Goal: Navigation & Orientation: Find specific page/section

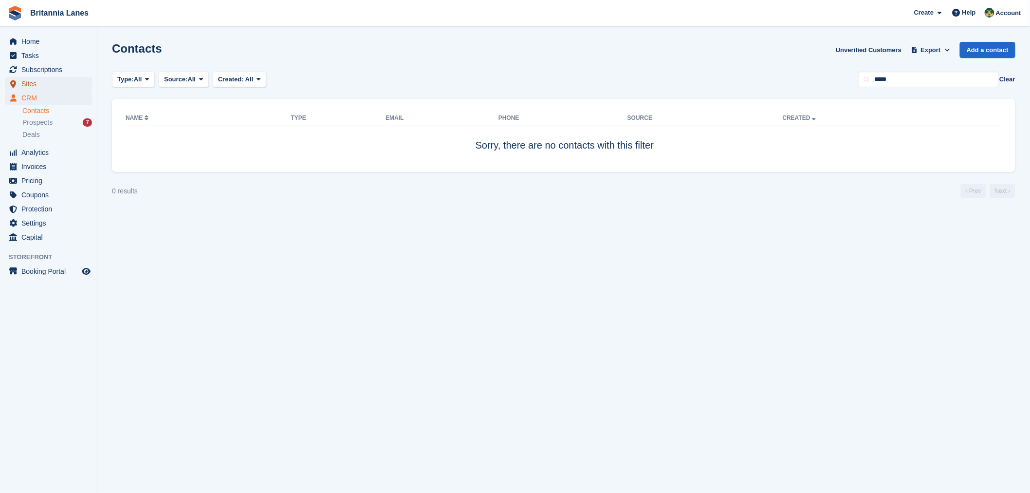
click at [32, 83] on span "Sites" at bounding box center [50, 84] width 58 height 14
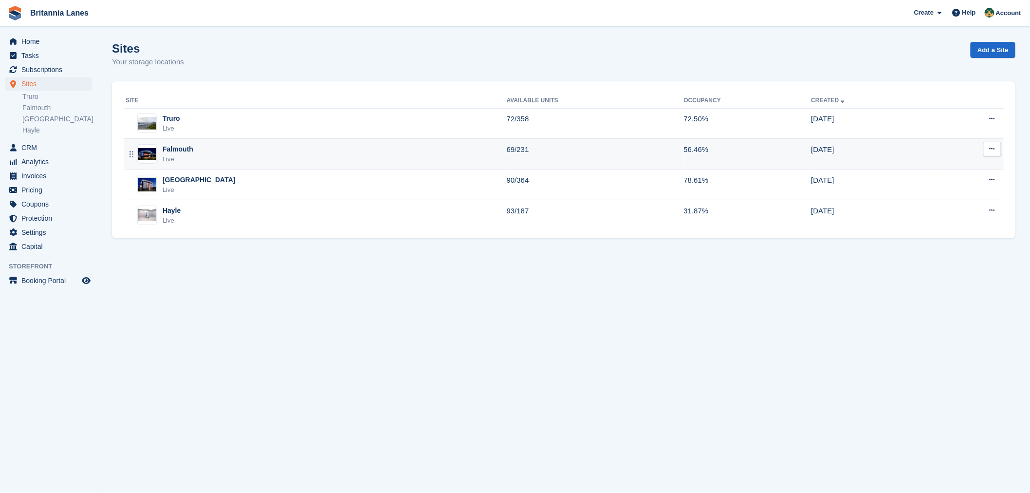
click at [245, 148] on div "Falmouth Live" at bounding box center [316, 154] width 381 height 20
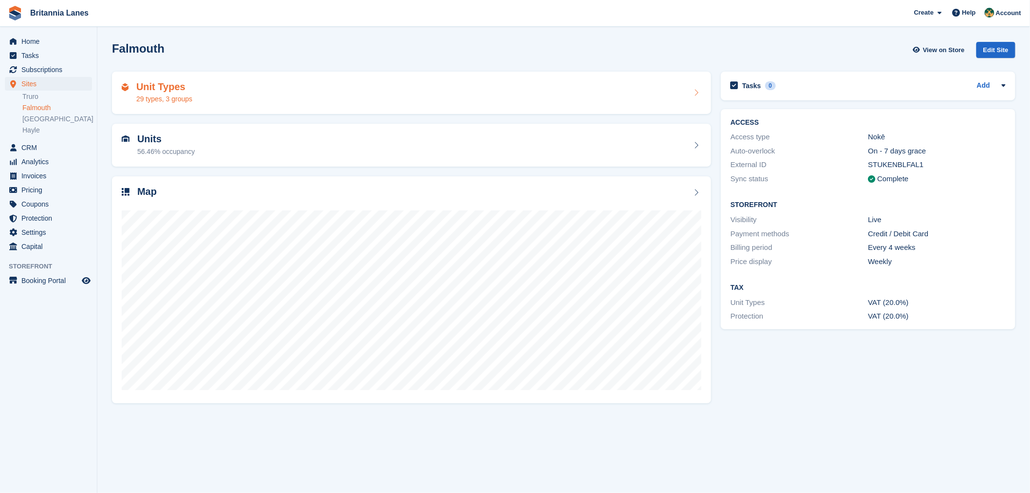
click at [160, 99] on div "29 types, 3 groups" at bounding box center [164, 99] width 56 height 10
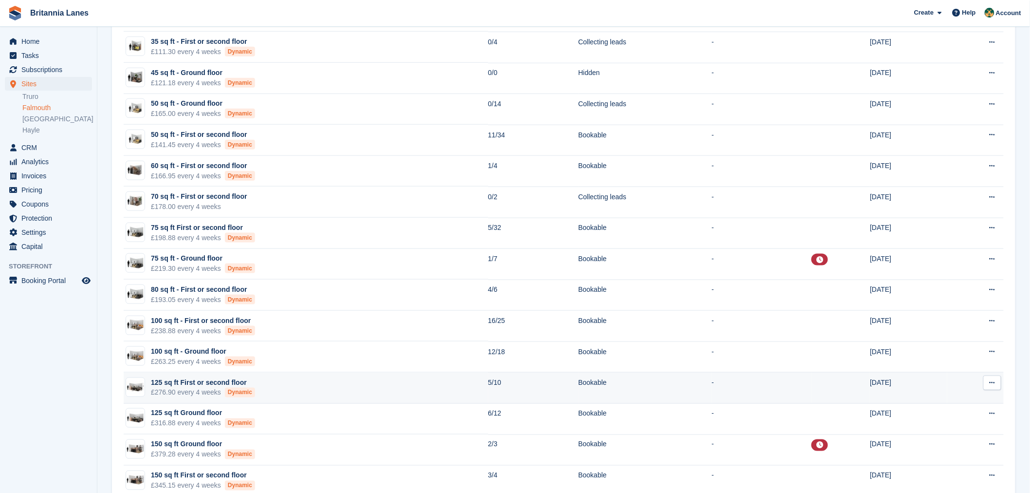
scroll to position [378, 0]
